Goal: Information Seeking & Learning: Learn about a topic

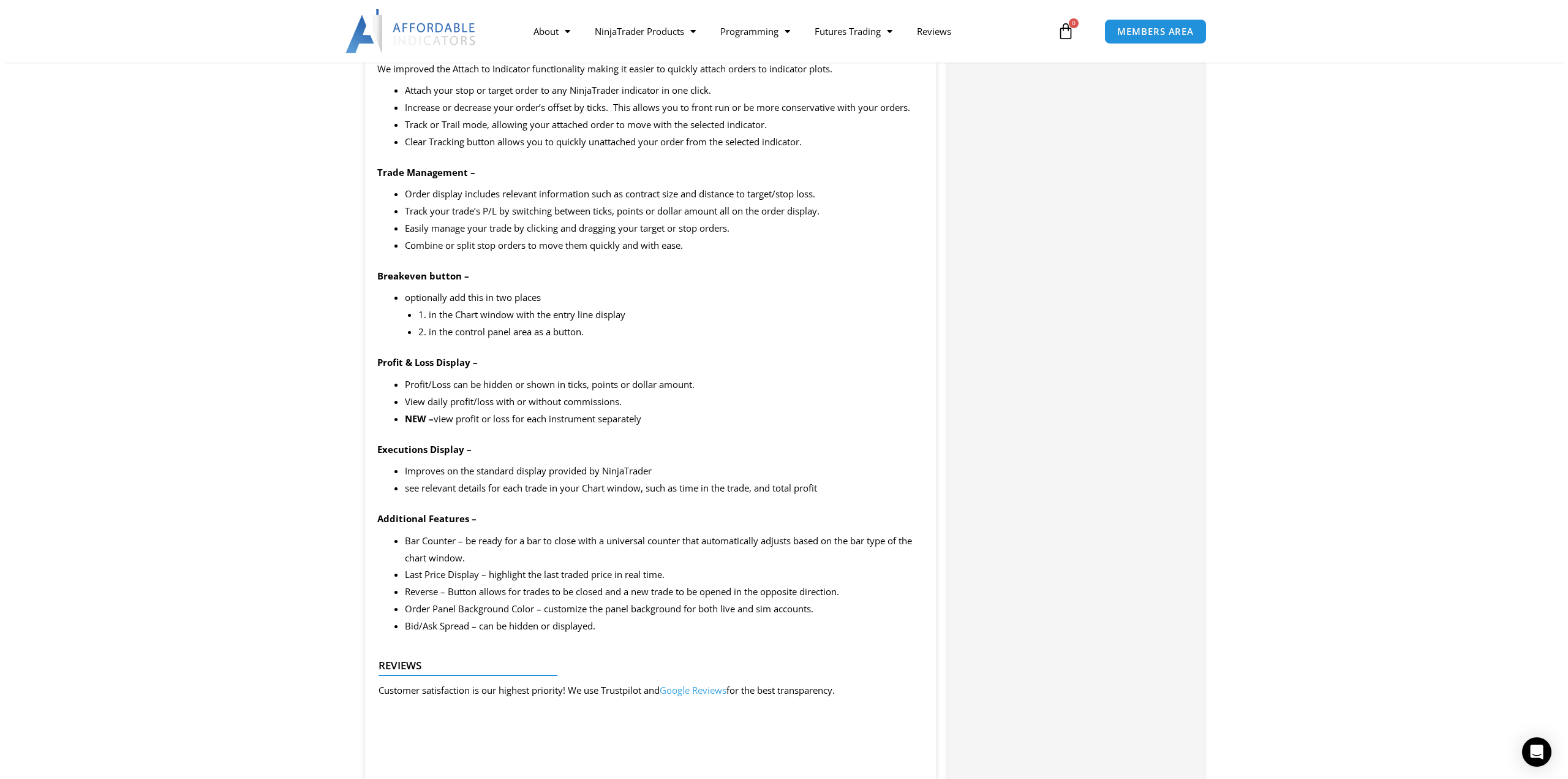
scroll to position [1429, 0]
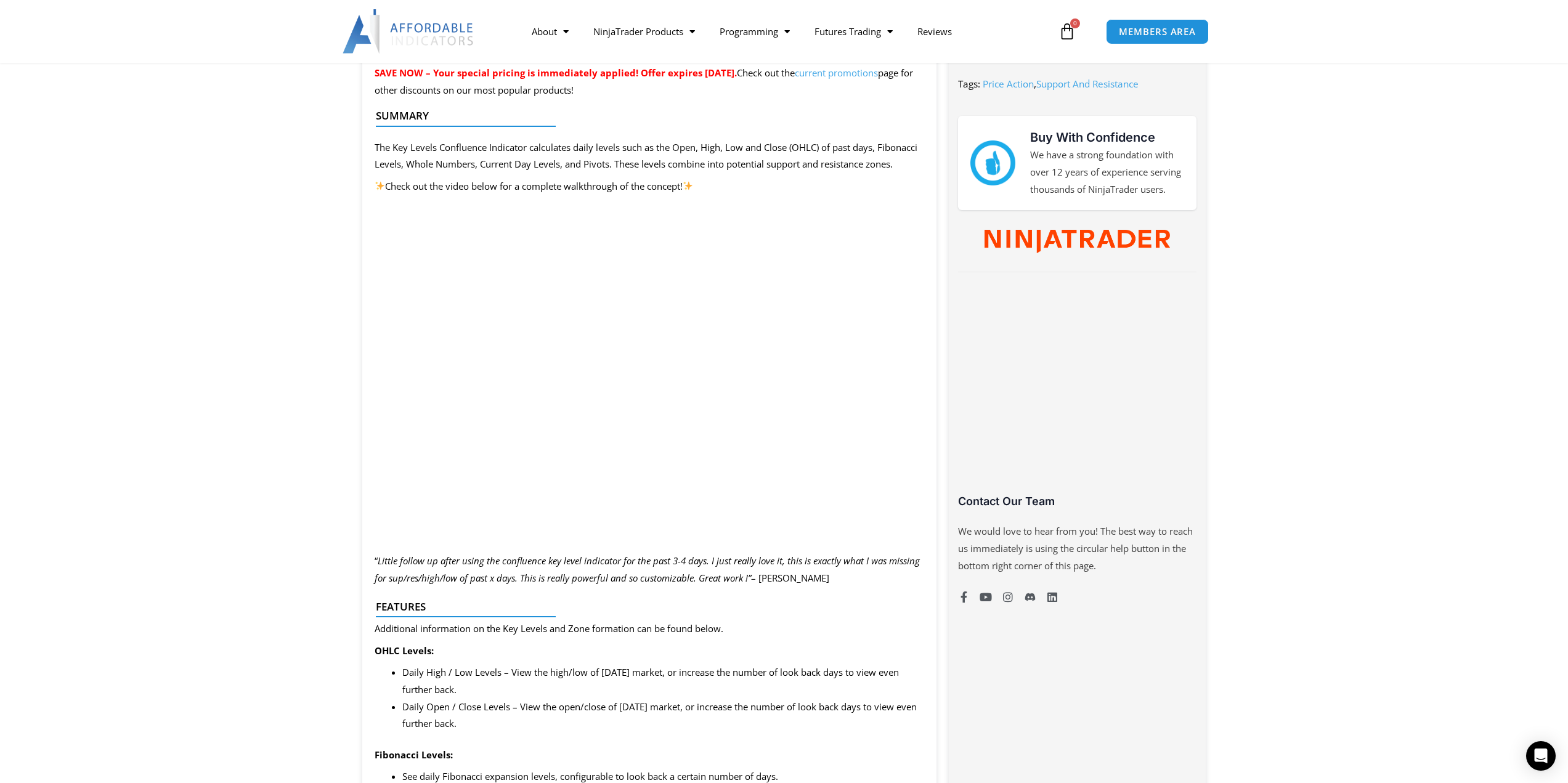
scroll to position [513, 0]
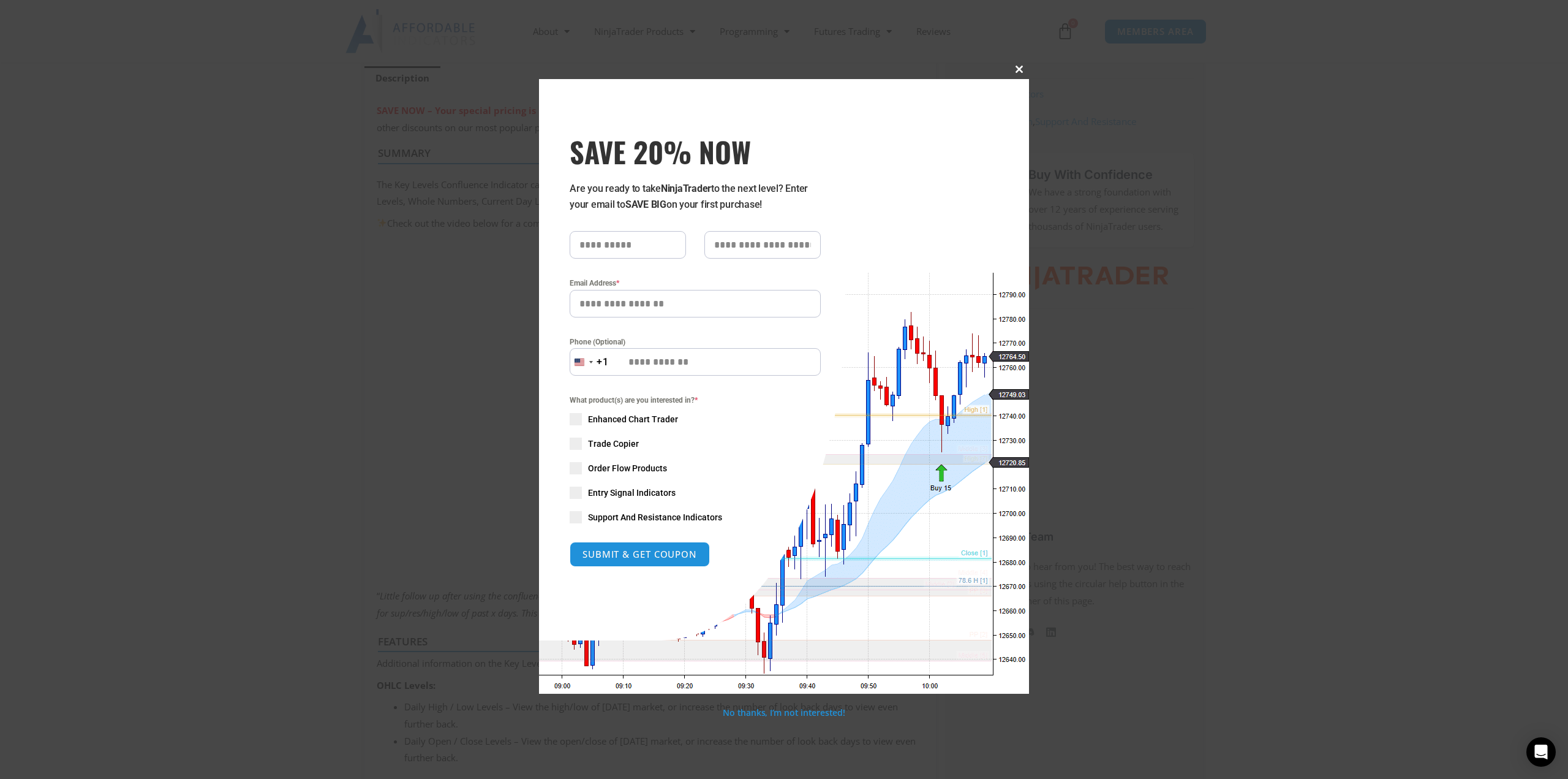
click at [1020, 71] on span at bounding box center [1019, 69] width 19 height 7
